Goal: Information Seeking & Learning: Learn about a topic

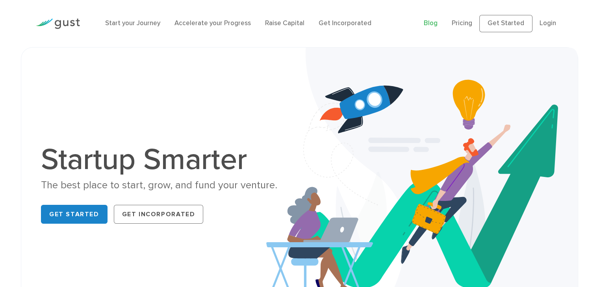
click at [437, 25] on link "Blog" at bounding box center [430, 23] width 14 height 8
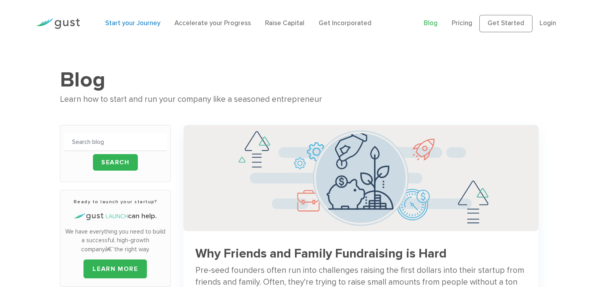
click at [126, 22] on link "Start your Journey" at bounding box center [132, 23] width 55 height 8
